Goal: Navigation & Orientation: Understand site structure

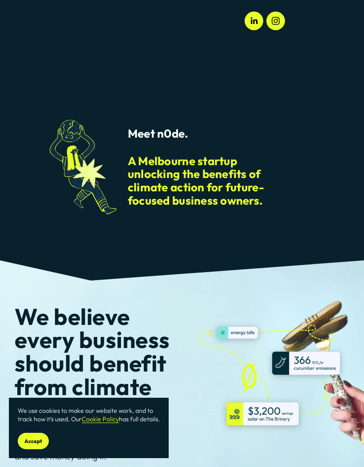
click at [0, 0] on div at bounding box center [0, 0] width 0 height 0
click at [195, 177] on link "About" at bounding box center [182, 174] width 63 height 22
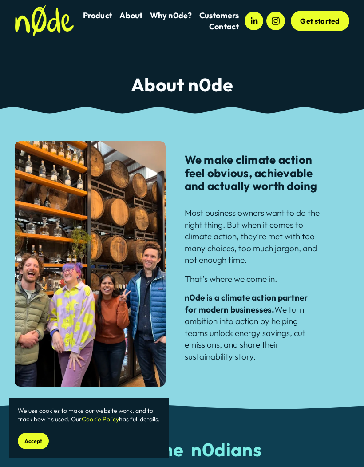
click at [0, 0] on div at bounding box center [0, 0] width 0 height 0
click at [185, 138] on link "Product" at bounding box center [182, 134] width 80 height 22
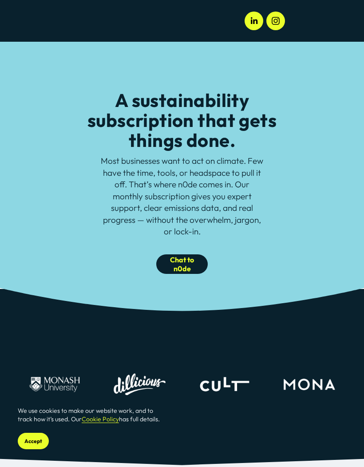
click at [0, 0] on div at bounding box center [0, 0] width 0 height 0
click at [337, 157] on div "About" at bounding box center [182, 173] width 364 height 40
click at [0, 0] on div at bounding box center [0, 0] width 0 height 0
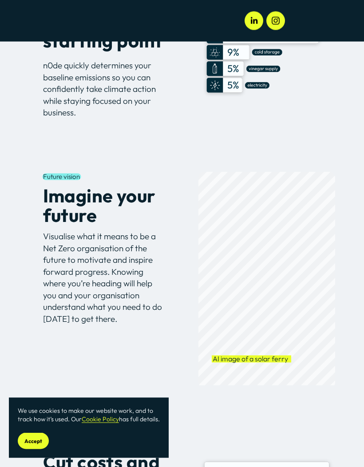
scroll to position [873, 0]
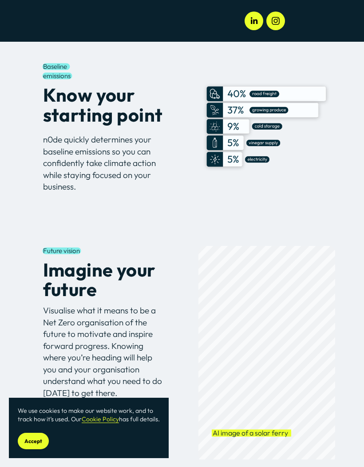
click at [0, 0] on div at bounding box center [0, 0] width 0 height 0
click at [195, 284] on link "Contact" at bounding box center [181, 282] width 81 height 22
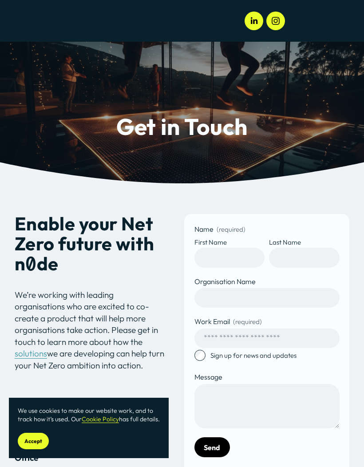
click at [0, 0] on div at bounding box center [0, 0] width 0 height 0
click at [198, 182] on link "About" at bounding box center [182, 174] width 63 height 22
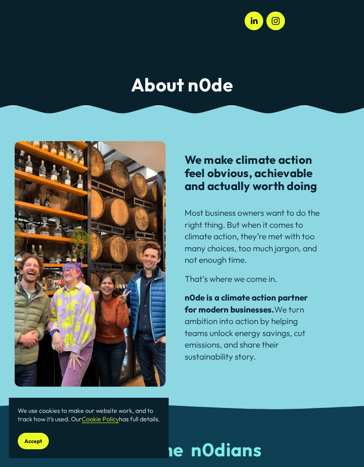
click at [0, 0] on div at bounding box center [0, 0] width 0 height 0
click at [204, 256] on link "Folder: Customers" at bounding box center [182, 254] width 135 height 22
click at [244, 377] on link "Dillicious Case Study" at bounding box center [182, 374] width 208 height 22
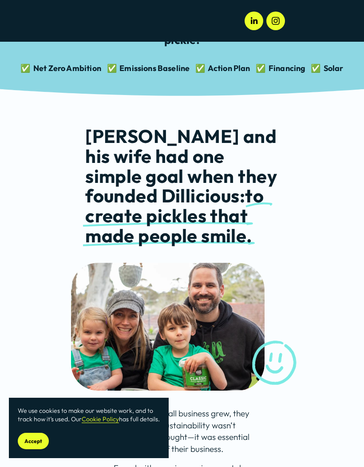
scroll to position [484, 0]
